Goal: Task Accomplishment & Management: Use online tool/utility

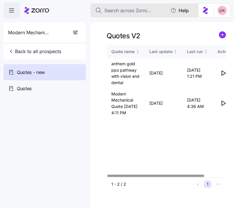
click at [115, 12] on span "Search across Zorro..." at bounding box center [127, 10] width 47 height 7
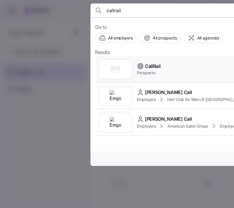
type input "callrail"
click at [176, 69] on div "CallRail Prospects" at bounding box center [209, 69] width 228 height 27
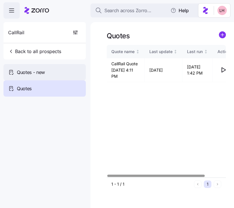
click at [54, 73] on div "Quotes - new" at bounding box center [44, 72] width 82 height 16
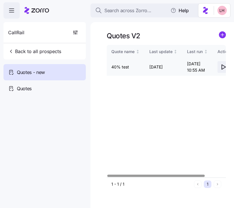
click at [224, 69] on icon "button" at bounding box center [223, 66] width 7 height 7
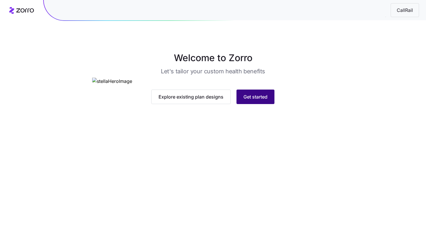
click at [233, 100] on span "Get started" at bounding box center [255, 96] width 24 height 7
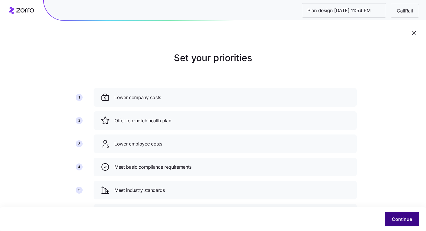
click at [233, 207] on span "Continue" at bounding box center [402, 218] width 20 height 7
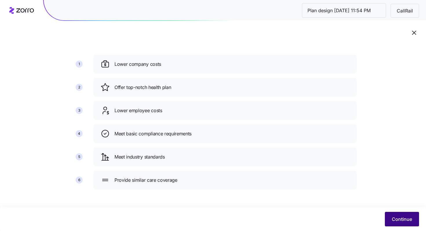
click at [233, 207] on button "Continue" at bounding box center [402, 219] width 34 height 14
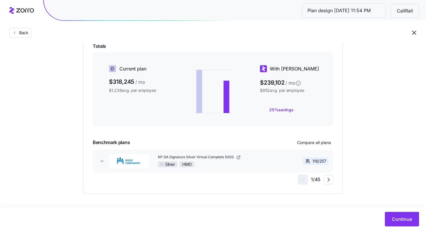
scroll to position [137, 0]
click at [233, 167] on div "Silver HMO" at bounding box center [221, 165] width 126 height 6
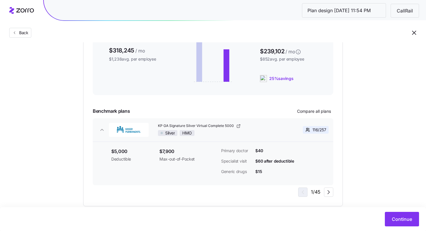
scroll to position [168, 0]
click at [233, 124] on link "KP GA Signature Silver Virtual Complete 5000" at bounding box center [220, 126] width 125 height 5
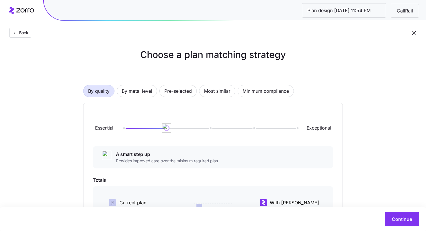
scroll to position [0, 0]
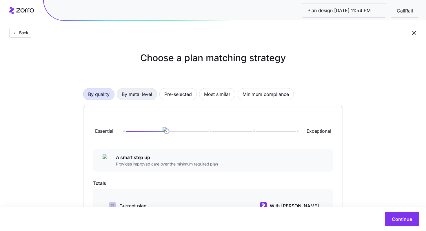
click at [156, 94] on button "By metal level" at bounding box center [137, 94] width 40 height 12
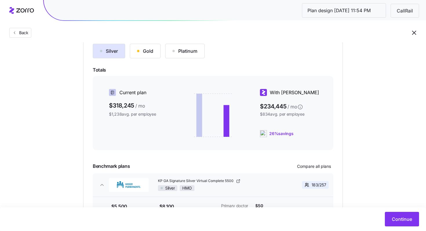
scroll to position [70, 0]
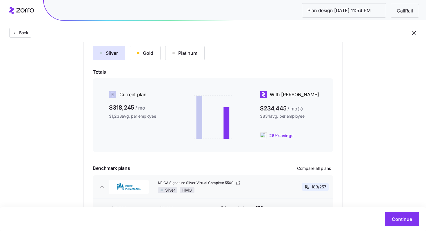
click at [154, 60] on div "Silver Gold Platinum Totals Current plan $318,245 / mo $1,238 avg. per employee…" at bounding box center [213, 156] width 240 height 221
click at [154, 55] on button "Gold" at bounding box center [145, 53] width 31 height 14
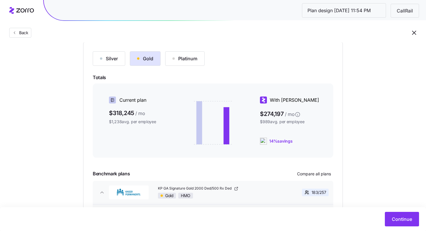
scroll to position [64, 0]
click at [189, 62] on div "Platinum" at bounding box center [184, 59] width 25 height 7
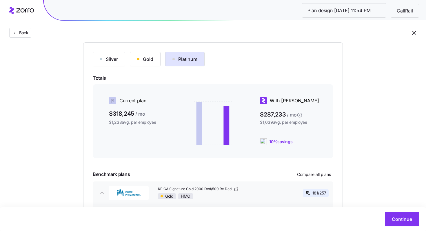
click at [155, 59] on button "Gold" at bounding box center [145, 59] width 31 height 14
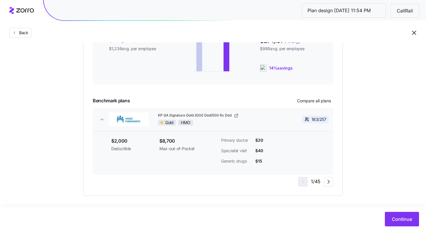
scroll to position [139, 0]
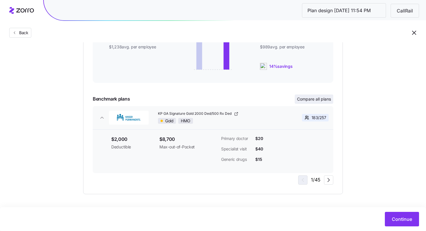
click at [233, 98] on span "Compare all plans" at bounding box center [314, 99] width 34 height 6
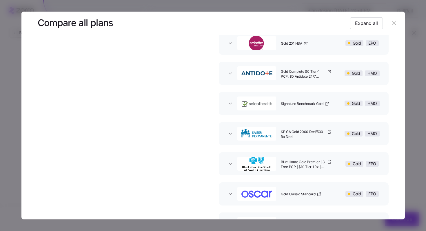
scroll to position [415, 0]
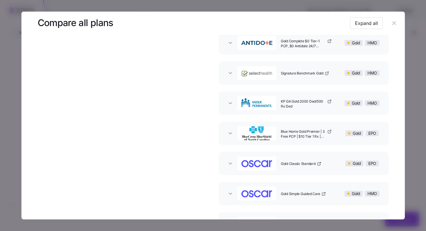
click at [233, 23] on icon "button" at bounding box center [394, 23] width 6 height 6
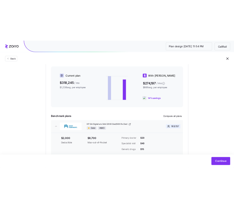
scroll to position [120, 0]
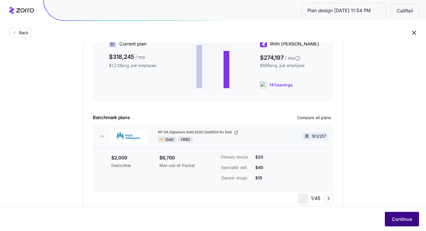
click at [233, 207] on button "Continue" at bounding box center [402, 219] width 34 height 14
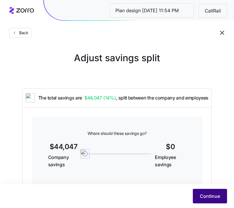
click at [213, 196] on span "Continue" at bounding box center [210, 195] width 20 height 7
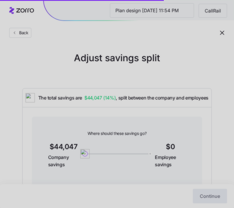
scroll to position [32, 0]
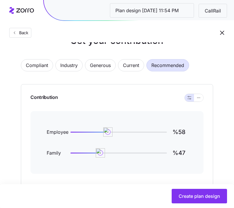
scroll to position [35, 0]
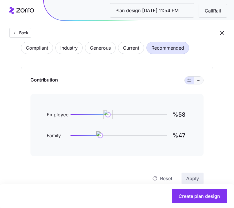
click at [200, 83] on button "button" at bounding box center [198, 80] width 9 height 8
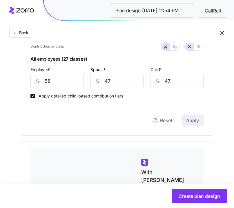
scroll to position [174, 0]
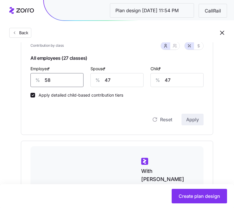
drag, startPoint x: 65, startPoint y: 82, endPoint x: 29, endPoint y: 78, distance: 35.9
click at [29, 78] on div "Contribution Classes Work status Full time / Part time Salary / Hourly None Res…" at bounding box center [117, 31] width 192 height 208
type input "100"
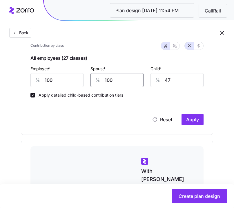
type input "100"
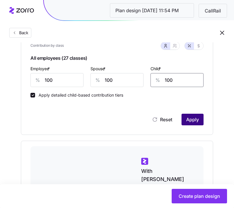
type input "100"
click at [191, 119] on span "Apply" at bounding box center [192, 119] width 13 height 7
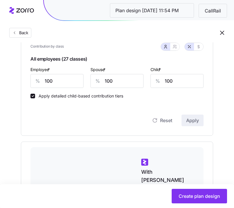
scroll to position [173, 0]
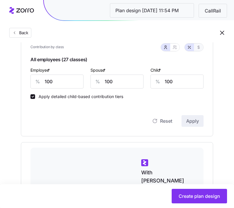
click at [199, 50] on button "button" at bounding box center [198, 47] width 9 height 8
type input "633"
type input "354"
click at [175, 48] on icon "button" at bounding box center [174, 47] width 5 height 5
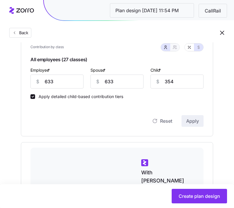
type input "1266"
type input "1199"
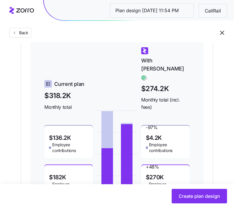
scroll to position [321, 0]
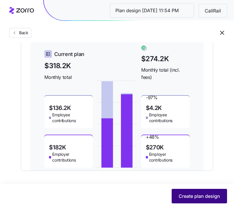
click at [198, 198] on span "Create plan design" at bounding box center [198, 195] width 41 height 7
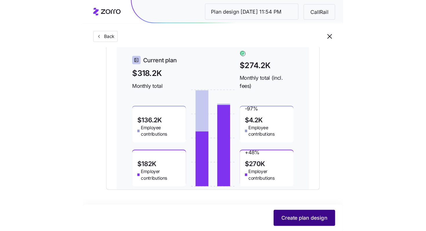
scroll to position [0, 0]
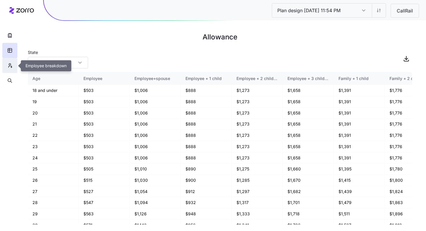
click at [11, 68] on icon "button" at bounding box center [9, 66] width 5 height 6
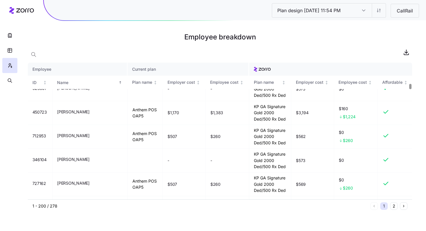
scroll to position [728, 0]
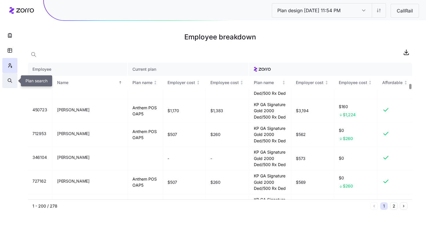
click at [13, 80] on button "button" at bounding box center [9, 80] width 15 height 15
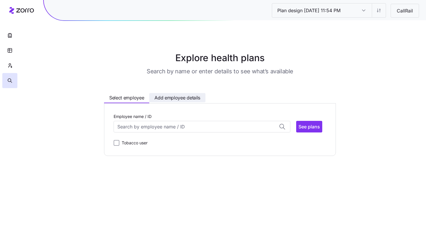
click at [182, 98] on span "Add employee details" at bounding box center [177, 97] width 46 height 7
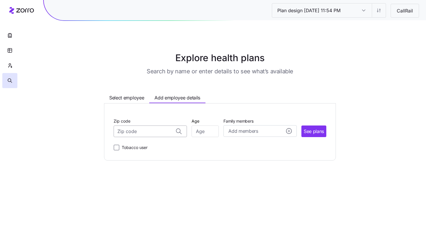
click at [154, 131] on input "Zip code" at bounding box center [150, 131] width 73 height 12
type input "30115"
click at [138, 97] on span "Select employee" at bounding box center [126, 97] width 35 height 7
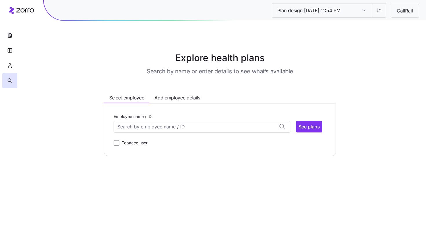
click at [165, 123] on input "Employee name / ID" at bounding box center [202, 127] width 177 height 12
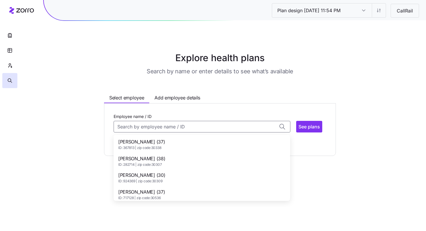
click at [165, 147] on span "ID: 367813 | zip code: 30338" at bounding box center [141, 147] width 47 height 5
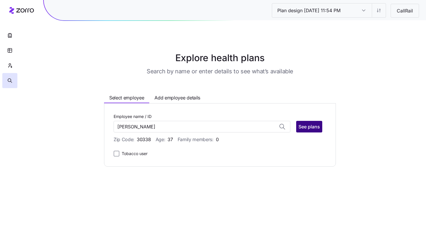
click at [233, 129] on span "See plans" at bounding box center [308, 126] width 21 height 7
type input "Abhishek Chandrasekhar (ID: 367813)"
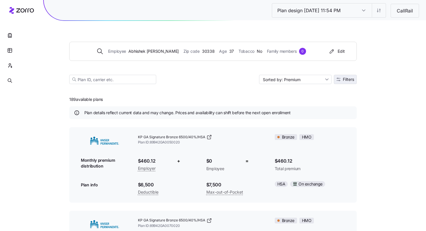
click at [233, 80] on span "Filters" at bounding box center [348, 79] width 11 height 4
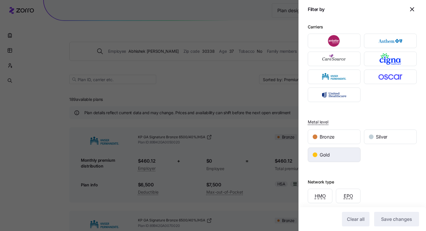
click at [233, 150] on div "Gold" at bounding box center [334, 155] width 52 height 14
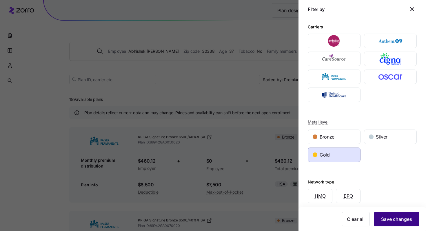
click at [233, 207] on span "Save changes" at bounding box center [396, 218] width 31 height 7
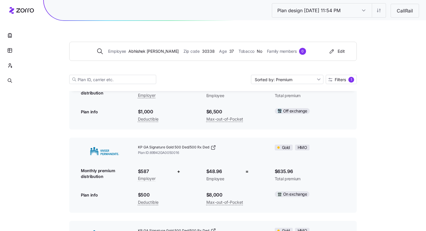
scroll to position [471, 0]
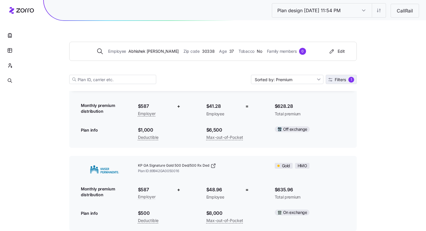
click at [233, 79] on span "Filters 1" at bounding box center [341, 80] width 26 height 6
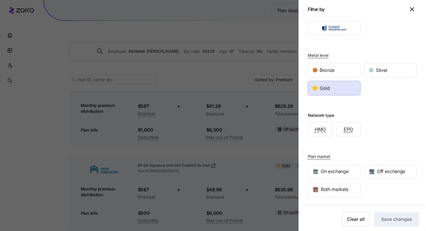
scroll to position [76, 0]
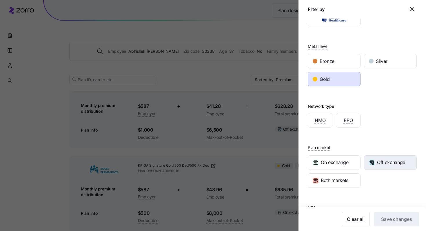
click at [233, 166] on span "Off exchange" at bounding box center [391, 162] width 28 height 7
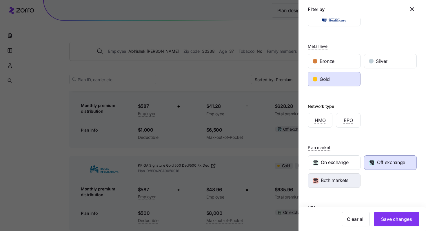
click at [233, 181] on div "Both markets" at bounding box center [334, 180] width 52 height 14
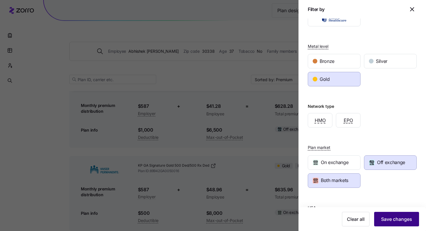
click at [233, 207] on span "Save changes" at bounding box center [396, 218] width 31 height 7
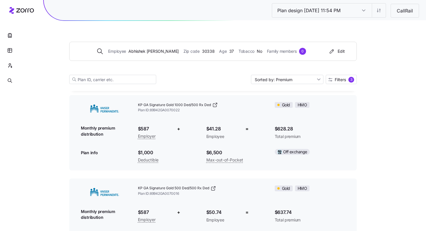
scroll to position [198, 0]
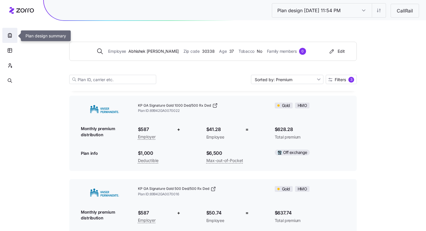
click at [11, 37] on icon "button" at bounding box center [10, 35] width 6 height 6
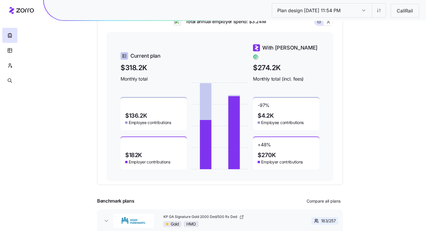
scroll to position [87, 0]
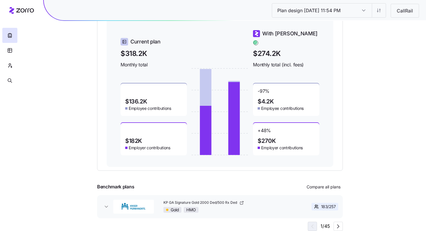
click at [233, 207] on div "Gold HMO" at bounding box center [227, 210] width 129 height 6
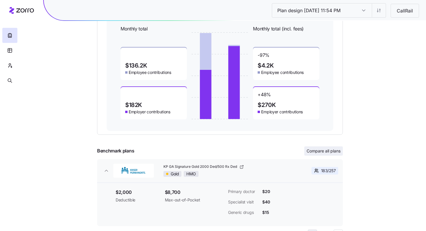
scroll to position [130, 0]
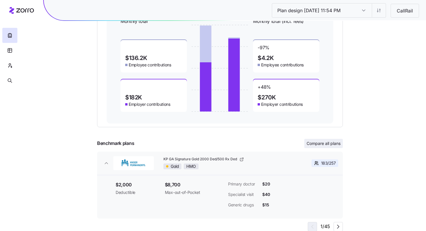
click at [233, 143] on span "Compare all plans" at bounding box center [323, 143] width 34 height 6
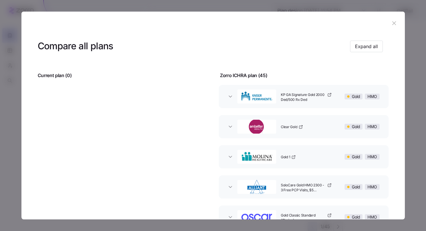
click at [233, 133] on div "Clear Gold" at bounding box center [309, 126] width 62 height 19
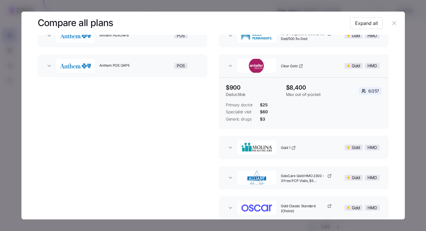
scroll to position [61, 0]
click at [233, 148] on icon "button" at bounding box center [293, 147] width 3 height 3
click at [229, 147] on icon "button" at bounding box center [230, 146] width 3 height 1
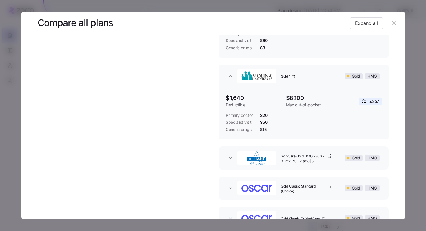
scroll to position [178, 0]
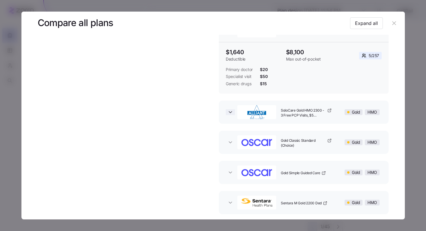
click at [228, 114] on icon "button" at bounding box center [230, 112] width 6 height 6
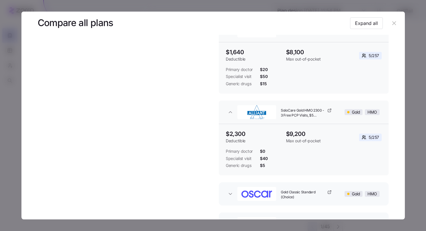
click at [233, 24] on icon "button" at bounding box center [394, 23] width 4 height 4
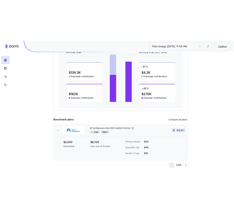
scroll to position [77, 0]
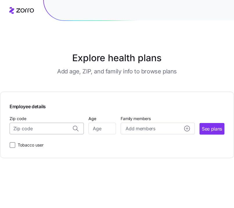
click at [58, 129] on input "Zip code" at bounding box center [47, 129] width 74 height 12
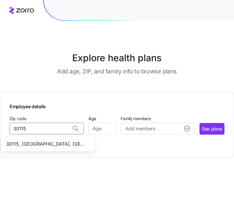
click at [72, 147] on span "30115, [GEOGRAPHIC_DATA], [GEOGRAPHIC_DATA]" at bounding box center [46, 143] width 81 height 7
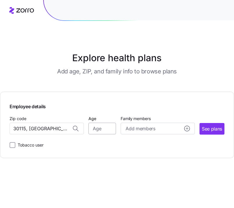
type input "30115, [GEOGRAPHIC_DATA], [GEOGRAPHIC_DATA]"
click at [95, 124] on input "Age" at bounding box center [102, 129] width 28 height 12
type input "35"
click at [208, 127] on span "See plans" at bounding box center [212, 128] width 20 height 7
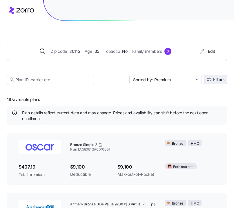
click at [208, 81] on button "Filters" at bounding box center [215, 79] width 23 height 9
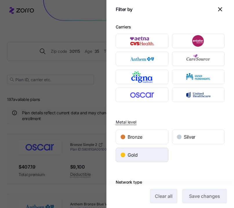
click at [142, 154] on div "Gold" at bounding box center [142, 155] width 52 height 14
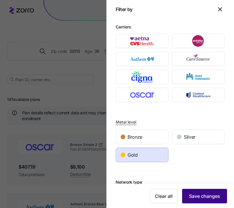
click at [205, 190] on button "Save changes" at bounding box center [204, 196] width 45 height 14
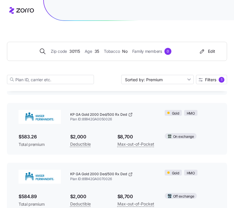
scroll to position [625, 0]
